Goal: Find specific page/section: Find specific page/section

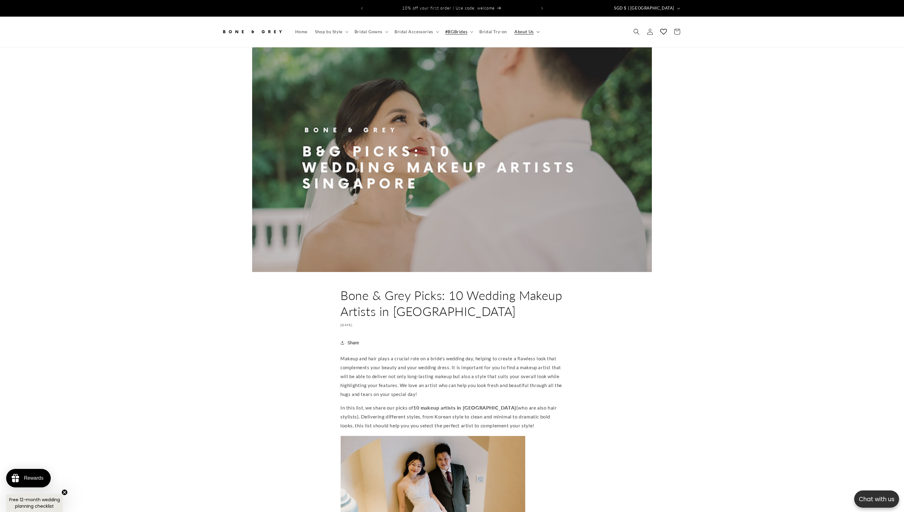
click at [516, 29] on span "About Us" at bounding box center [523, 32] width 19 height 6
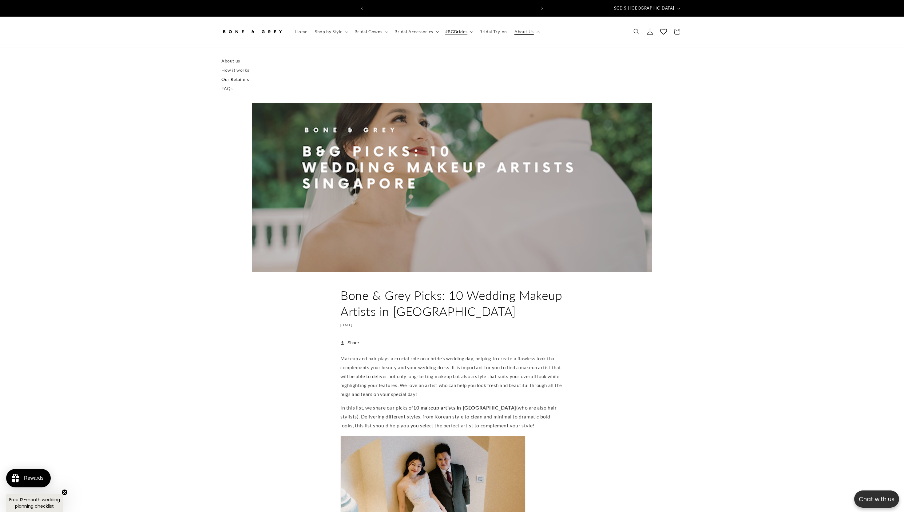
click at [236, 75] on link "Our Retailers" at bounding box center [451, 79] width 461 height 9
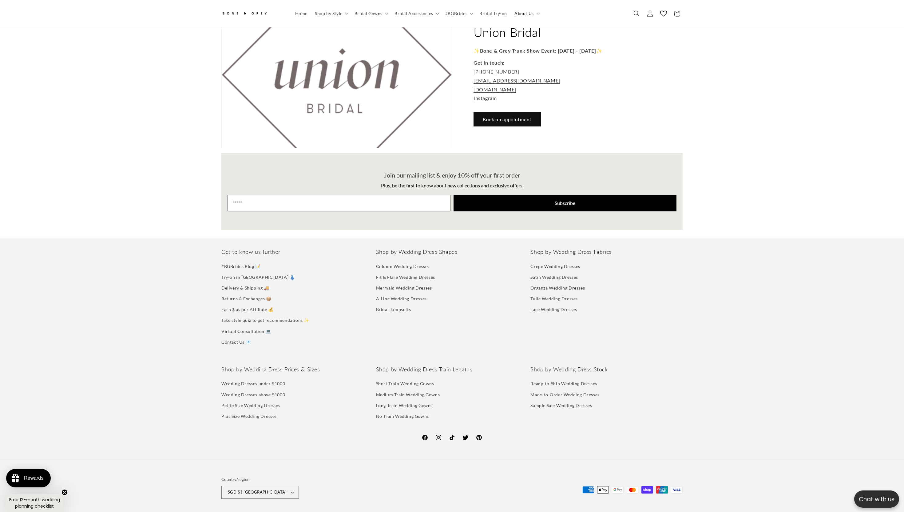
scroll to position [0, 338]
